Goal: Information Seeking & Learning: Check status

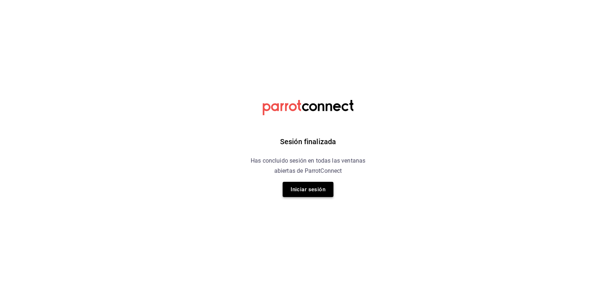
click at [299, 184] on button "Iniciar sesión" at bounding box center [308, 189] width 51 height 15
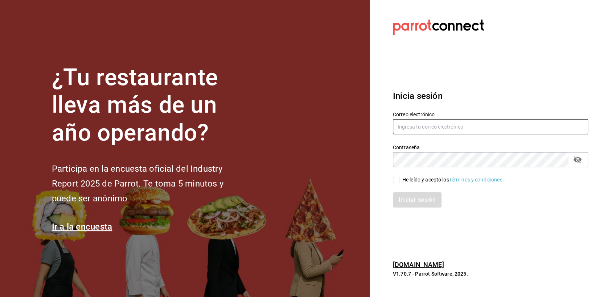
type input "[EMAIL_ADDRESS][DOMAIN_NAME]"
click at [397, 182] on input "He leído y acepto los Términos y condiciones." at bounding box center [396, 180] width 7 height 7
checkbox input "true"
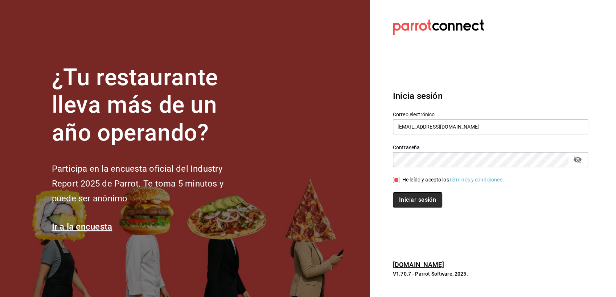
click at [404, 199] on button "Iniciar sesión" at bounding box center [417, 200] width 49 height 15
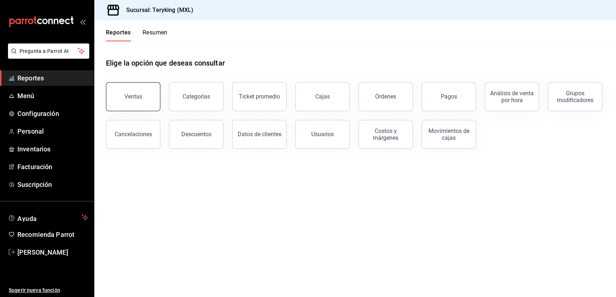
click at [131, 99] on div "Ventas" at bounding box center [133, 96] width 18 height 7
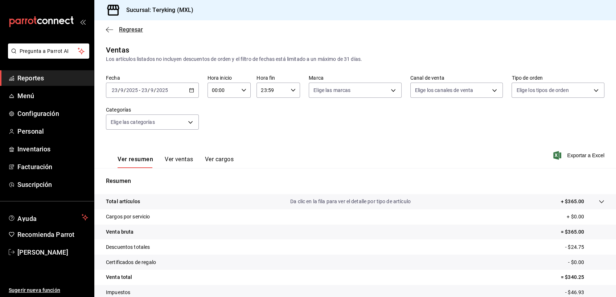
click at [132, 31] on span "Regresar" at bounding box center [131, 29] width 24 height 7
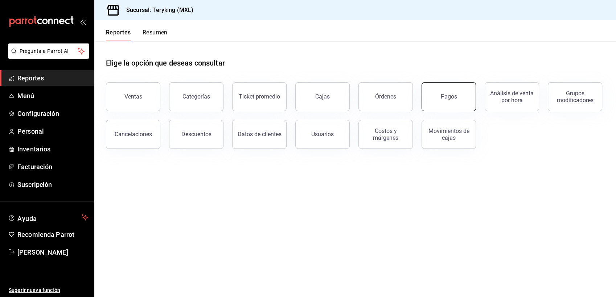
click at [450, 97] on div "Pagos" at bounding box center [449, 96] width 16 height 7
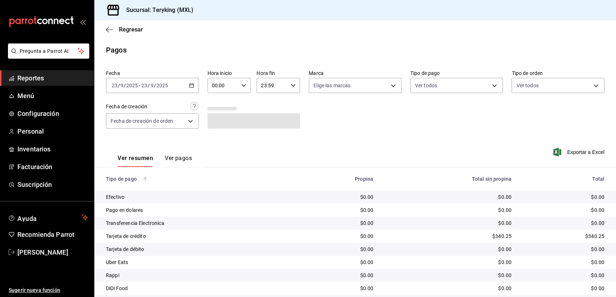
click at [191, 86] on icon "button" at bounding box center [191, 85] width 5 height 5
click at [128, 125] on span "Ayer" at bounding box center [140, 124] width 56 height 8
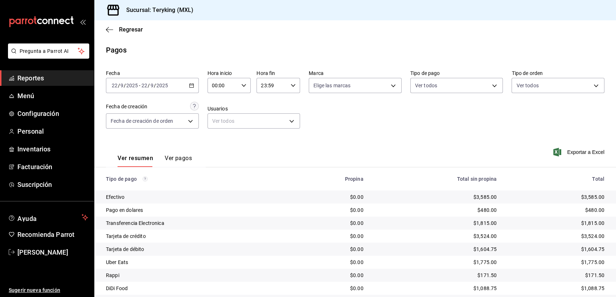
scroll to position [23, 0]
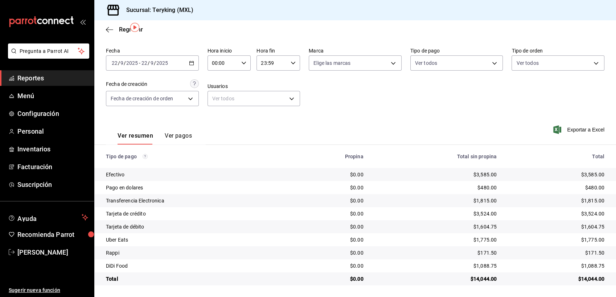
click at [439, 122] on div "Ver resumen Ver pagos Exportar a Excel" at bounding box center [355, 134] width 522 height 38
